Goal: Find specific page/section: Find specific page/section

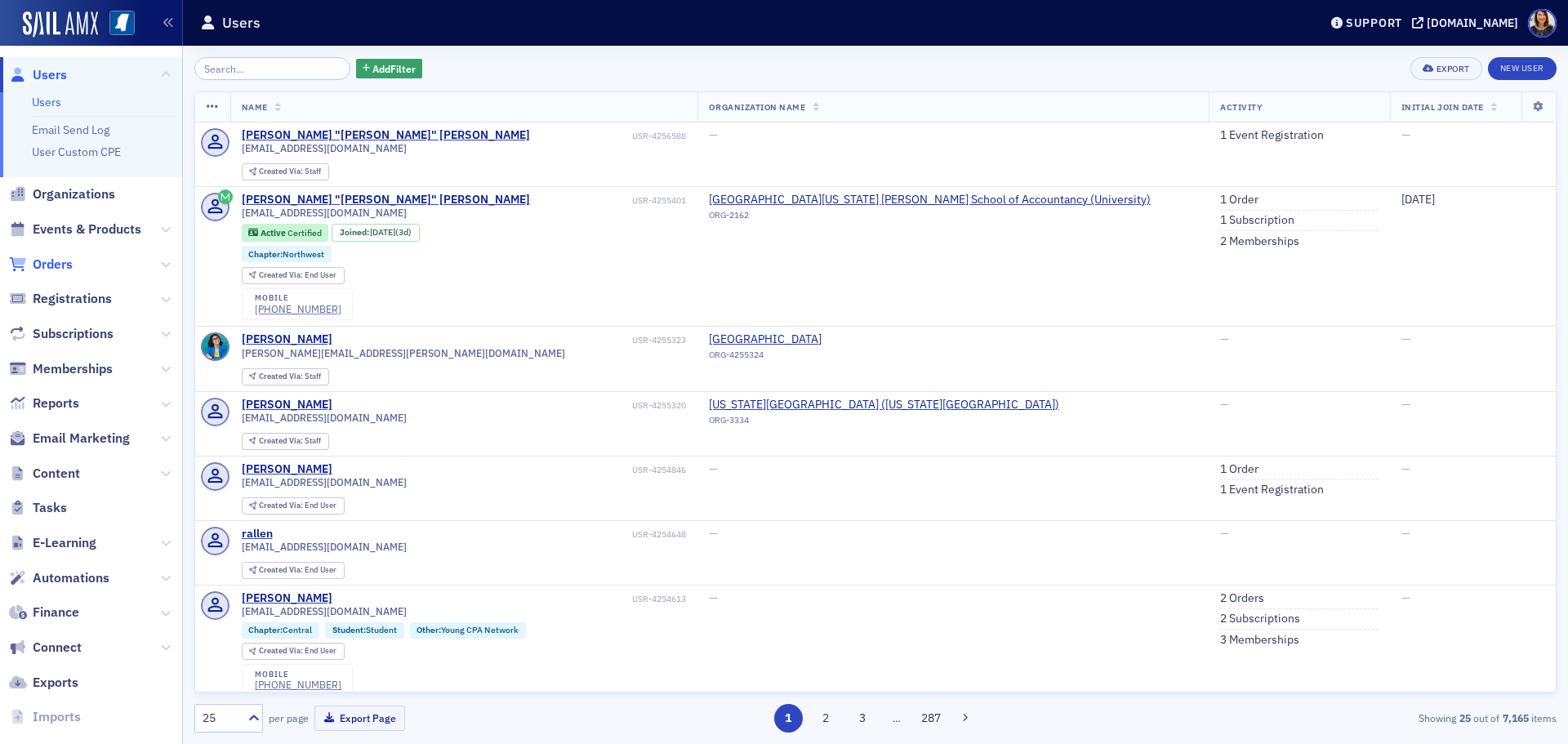
click at [60, 264] on span "Orders" at bounding box center [52, 264] width 40 height 18
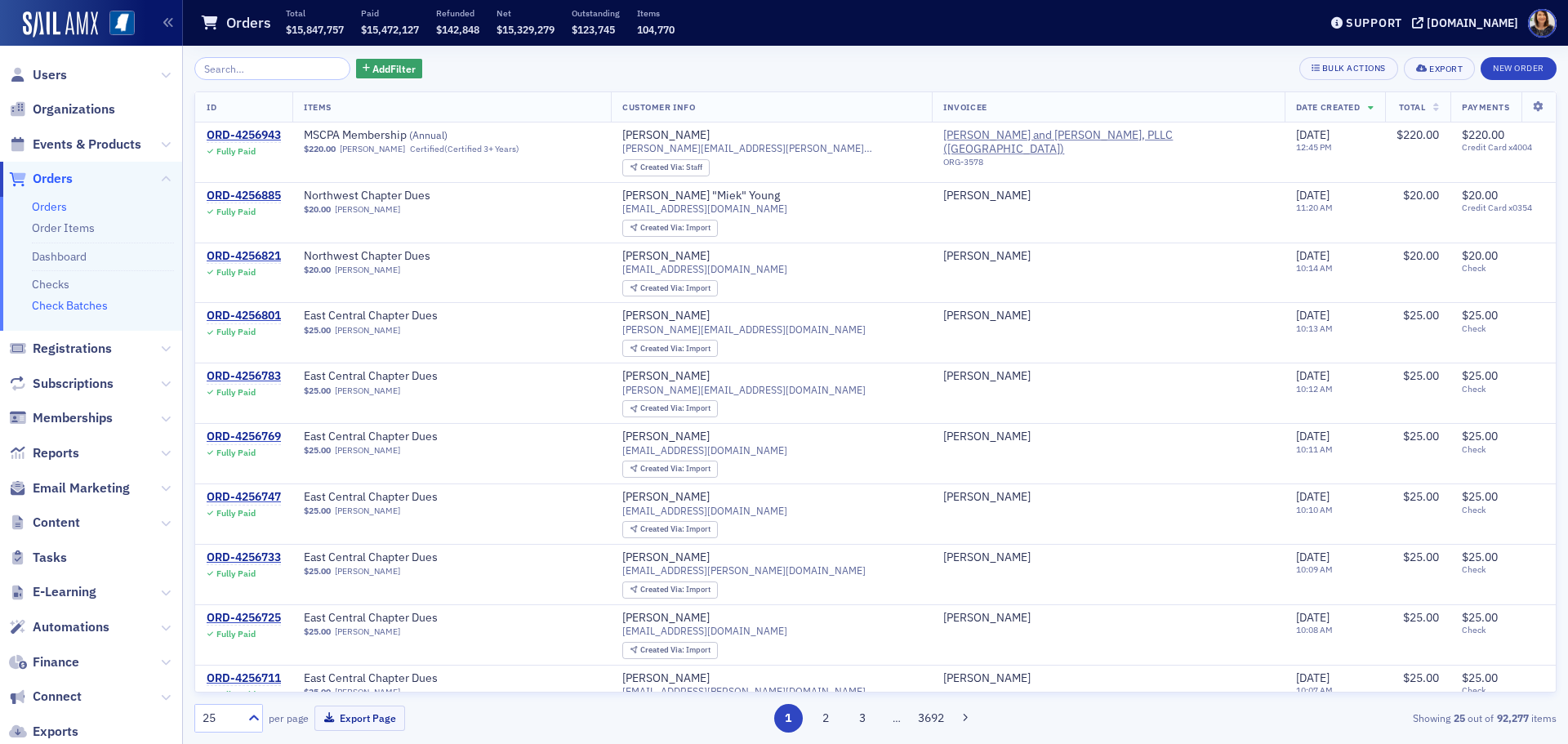
click at [91, 306] on link "Check Batches" at bounding box center [69, 304] width 76 height 14
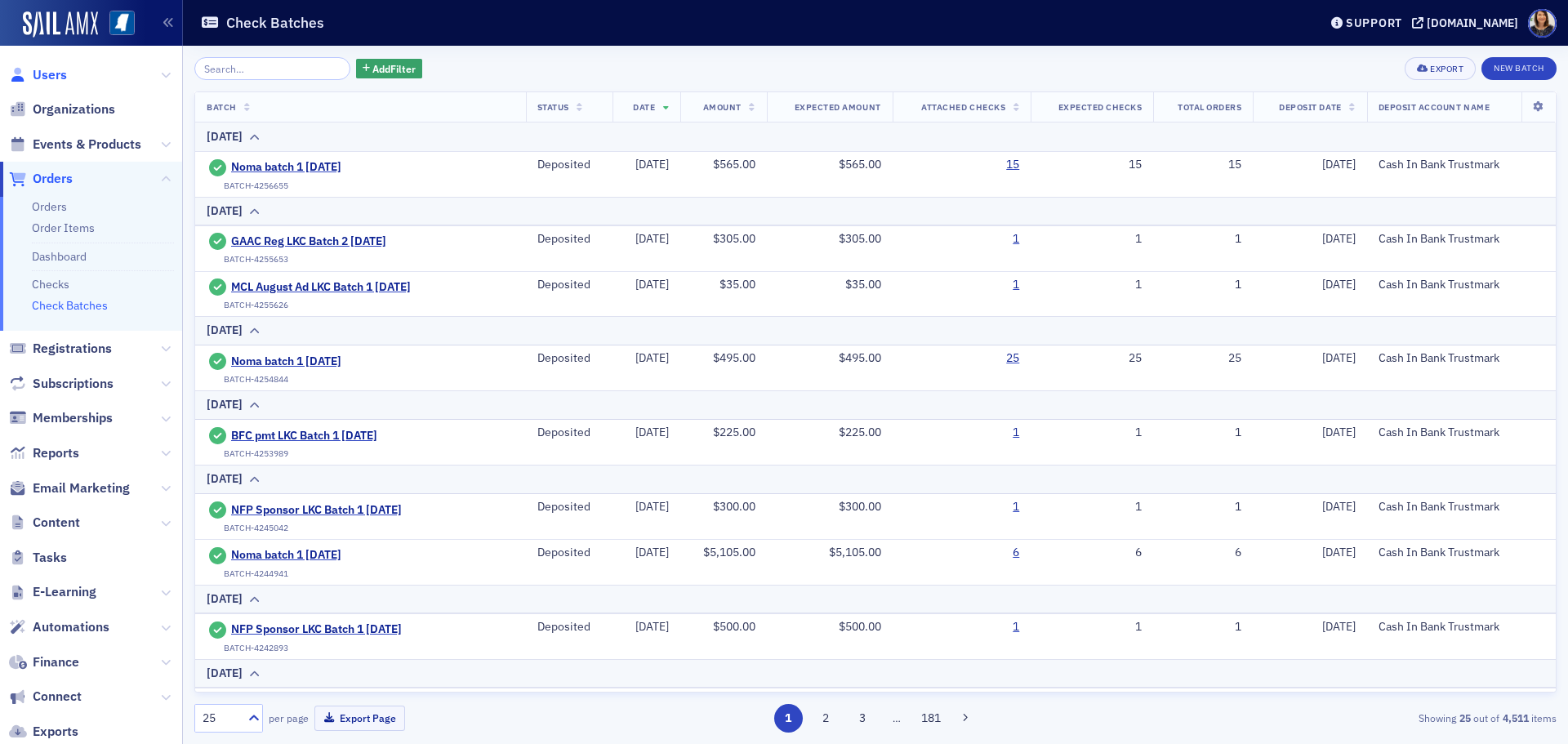
click at [41, 76] on span "Users" at bounding box center [50, 74] width 34 height 18
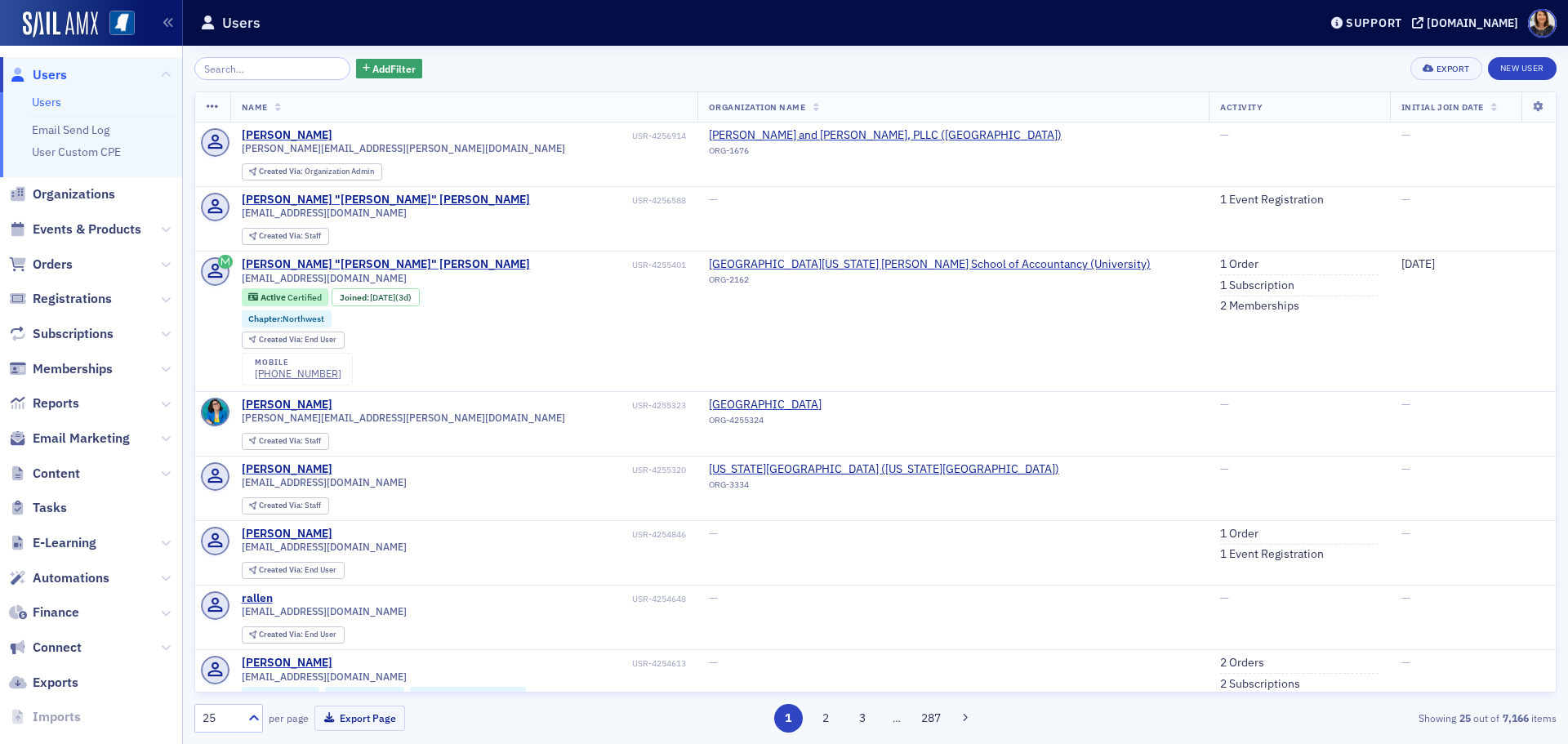
click at [563, 57] on div "Add Filter Export New User" at bounding box center [875, 69] width 1362 height 23
click at [56, 190] on span "Organizations" at bounding box center [73, 194] width 83 height 18
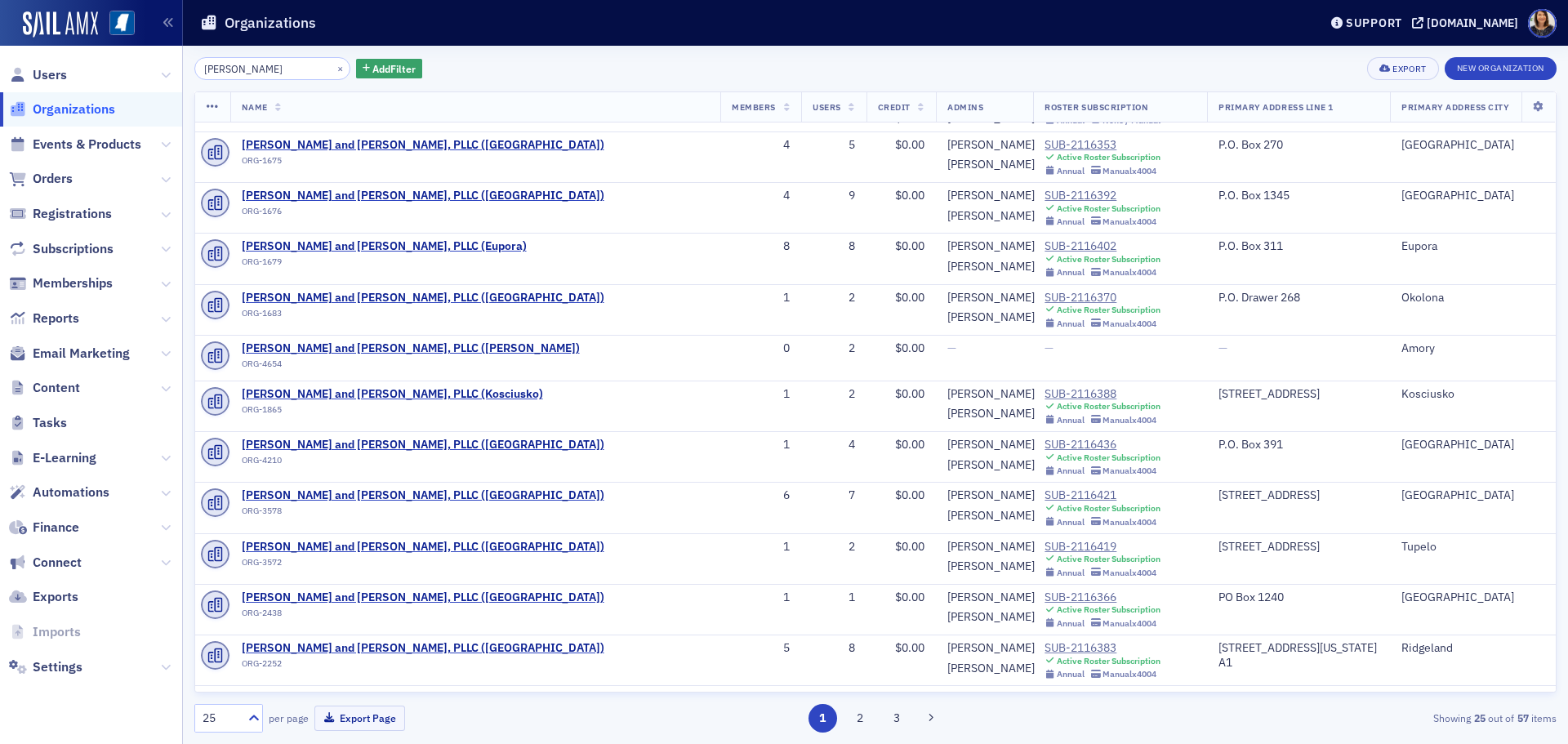
scroll to position [199, 0]
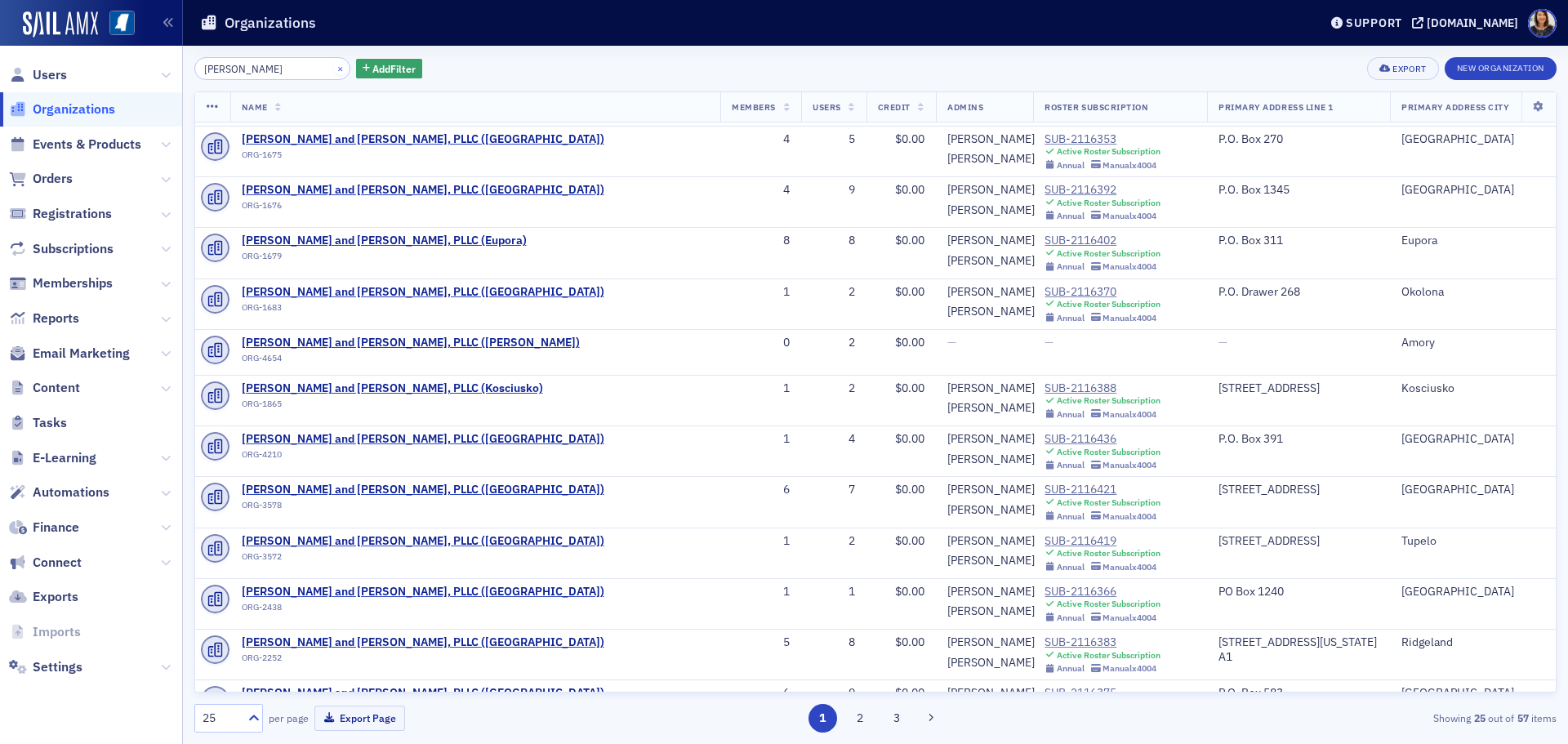
type input "[PERSON_NAME]"
click at [333, 70] on button "×" at bounding box center [340, 67] width 14 height 14
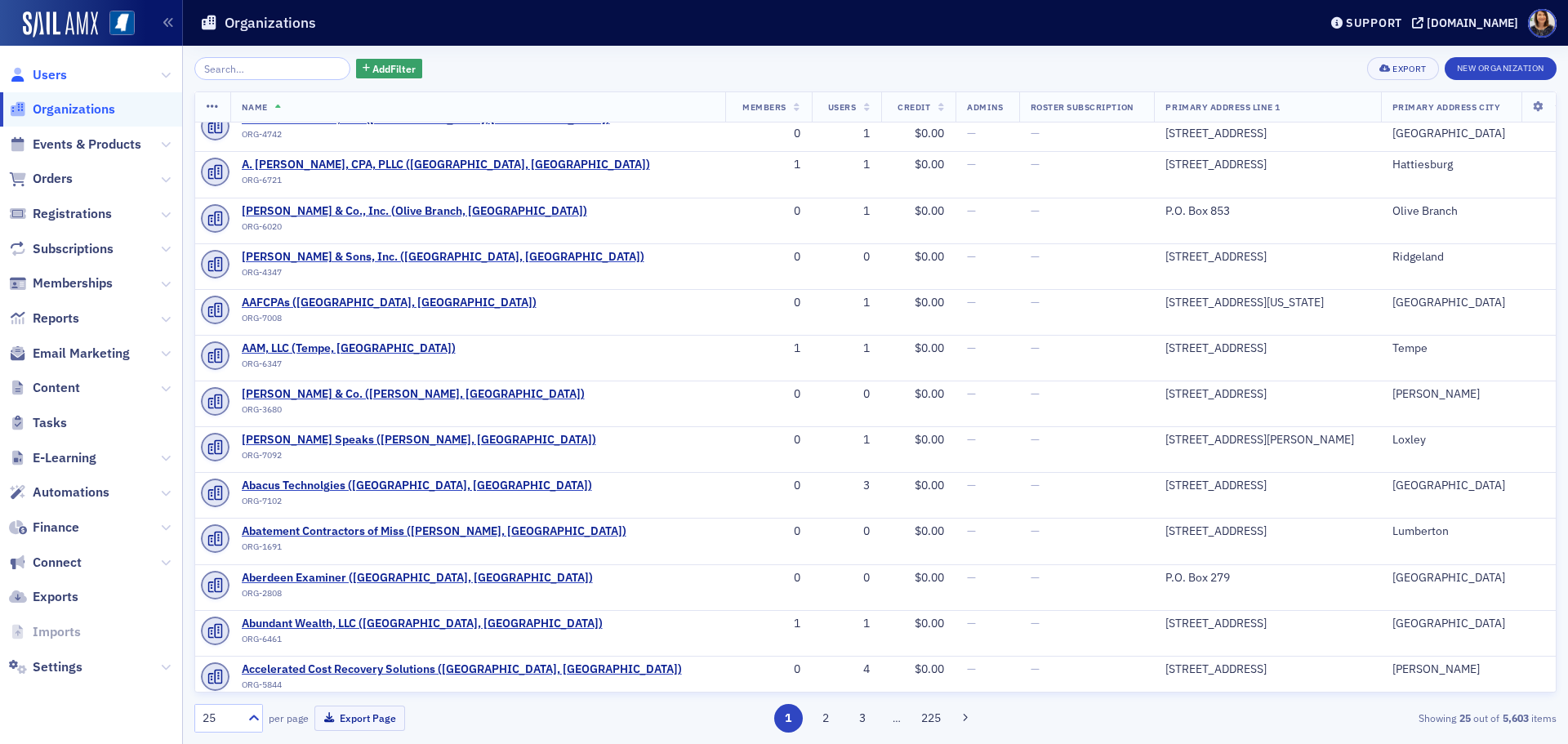
click at [42, 81] on span "Users" at bounding box center [50, 74] width 34 height 18
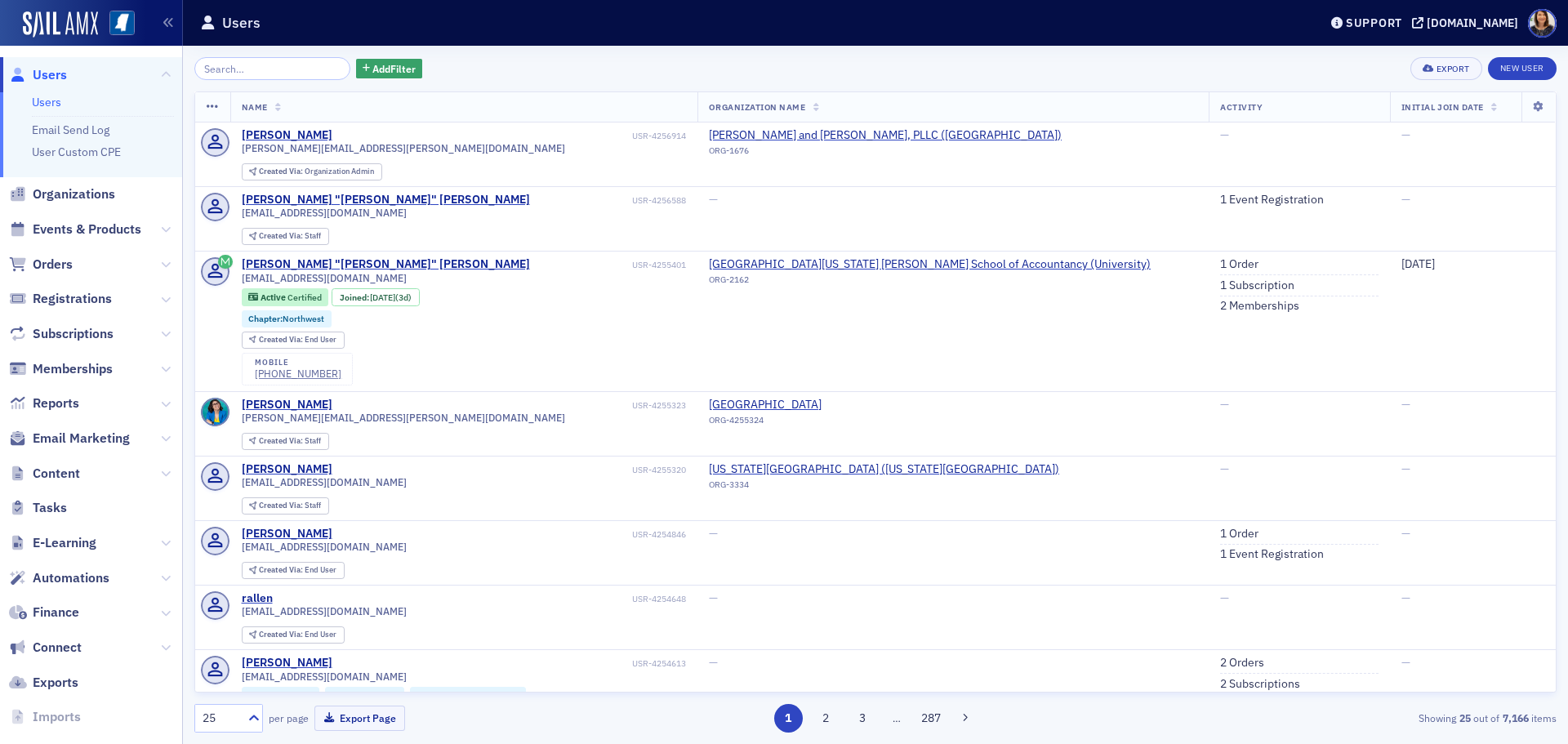
click at [56, 83] on span "Users" at bounding box center [50, 74] width 34 height 18
click at [49, 79] on span "Users" at bounding box center [50, 74] width 34 height 18
click at [43, 84] on span "Users" at bounding box center [90, 74] width 182 height 35
click at [48, 78] on span "Users" at bounding box center [50, 74] width 34 height 18
click at [62, 194] on span "Organizations" at bounding box center [73, 194] width 83 height 18
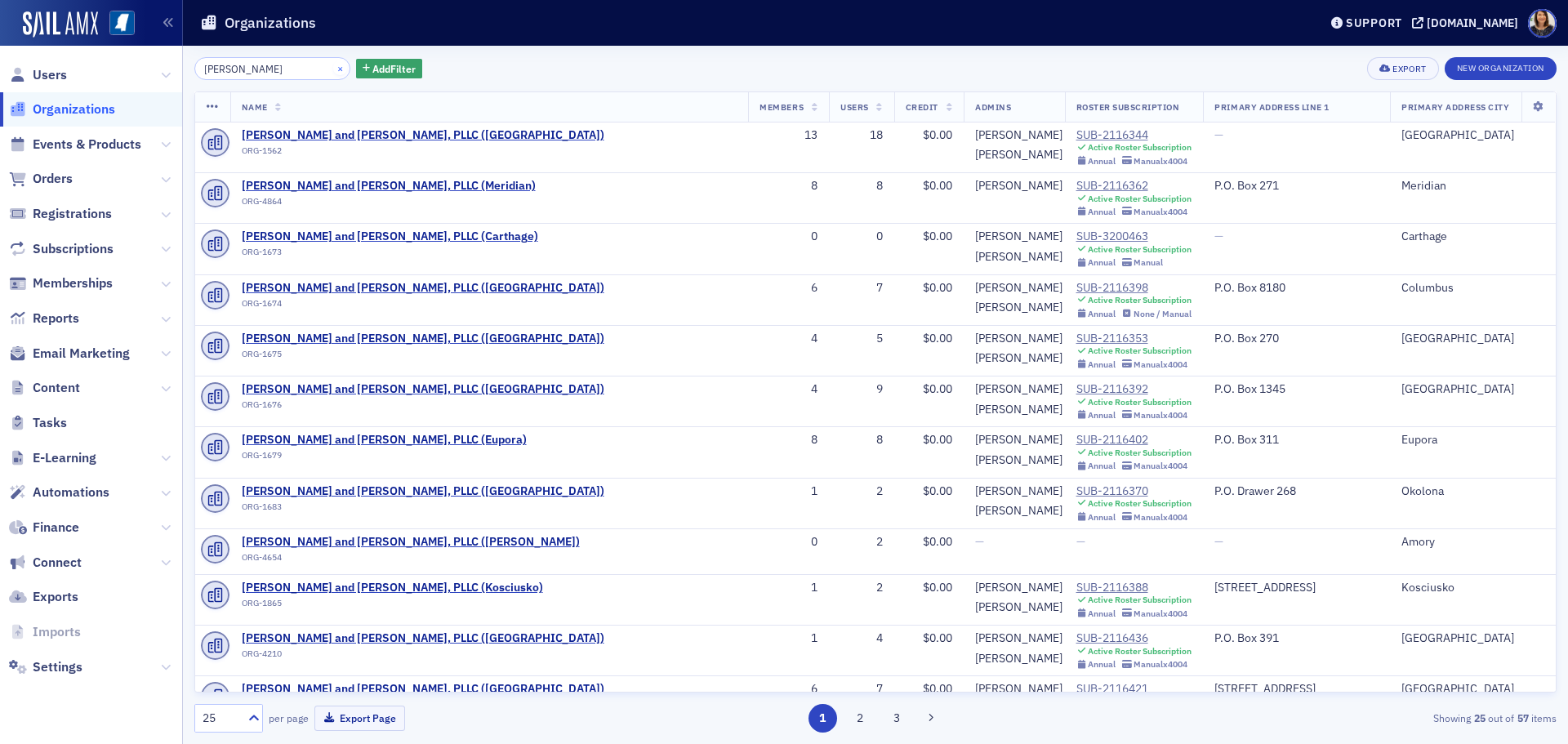
type input "[PERSON_NAME]"
click at [333, 66] on button "×" at bounding box center [340, 67] width 14 height 14
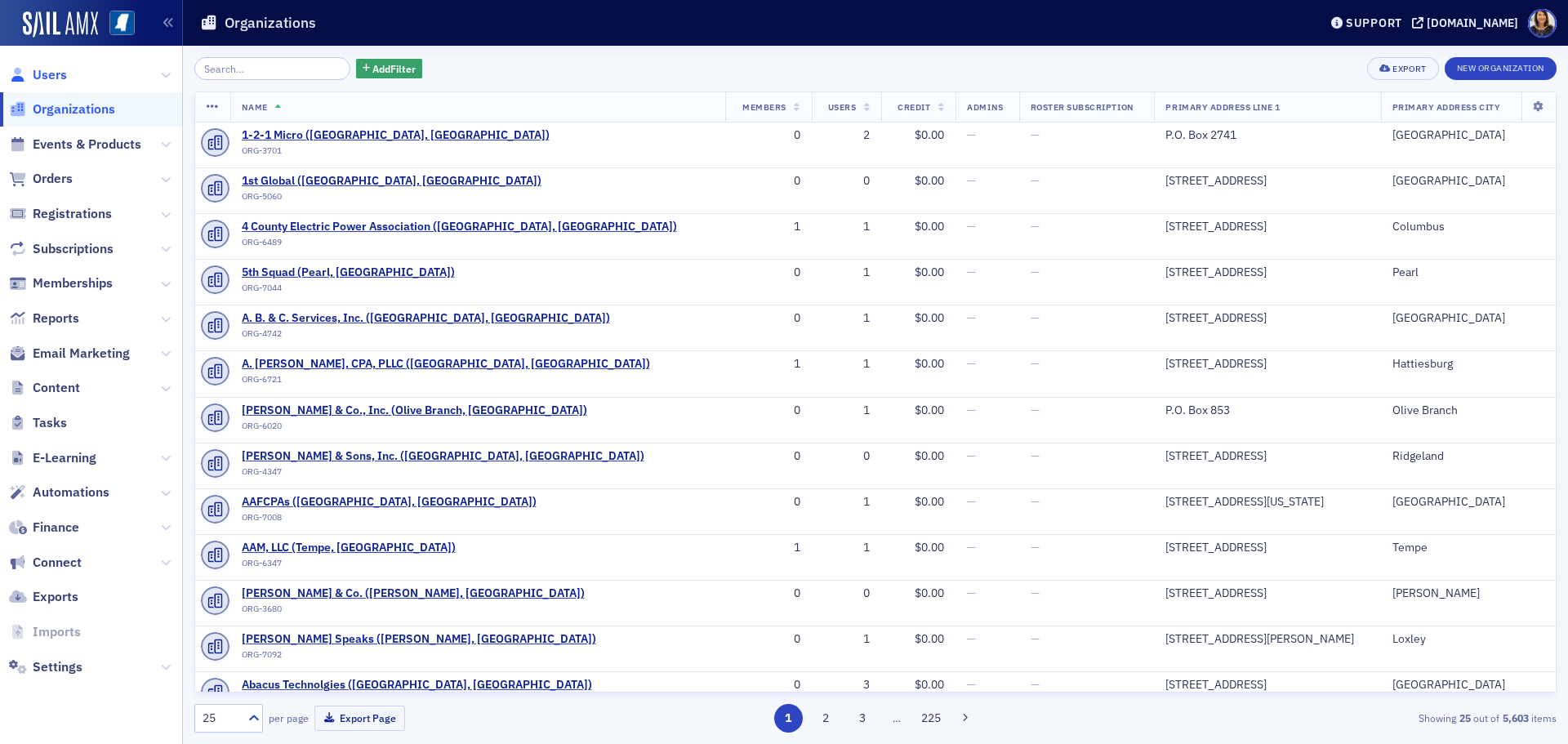
click at [40, 75] on span "Users" at bounding box center [50, 74] width 34 height 18
